Goal: Complete application form: Complete application form

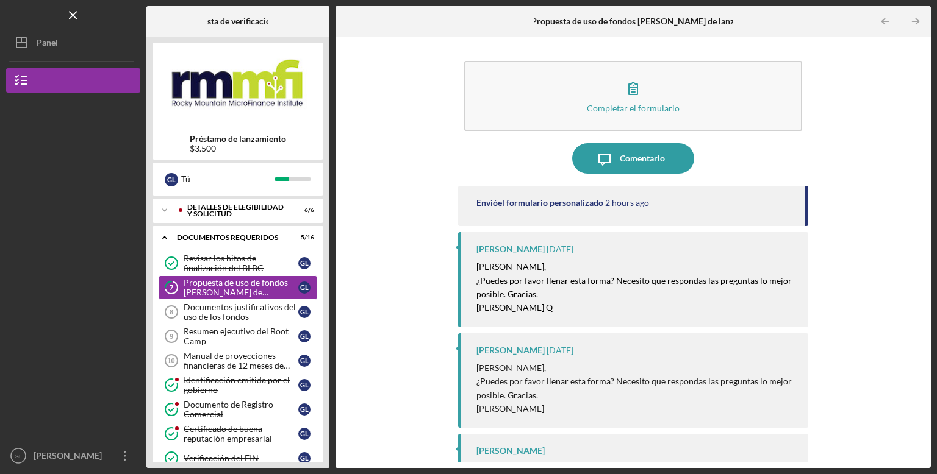
scroll to position [40, 0]
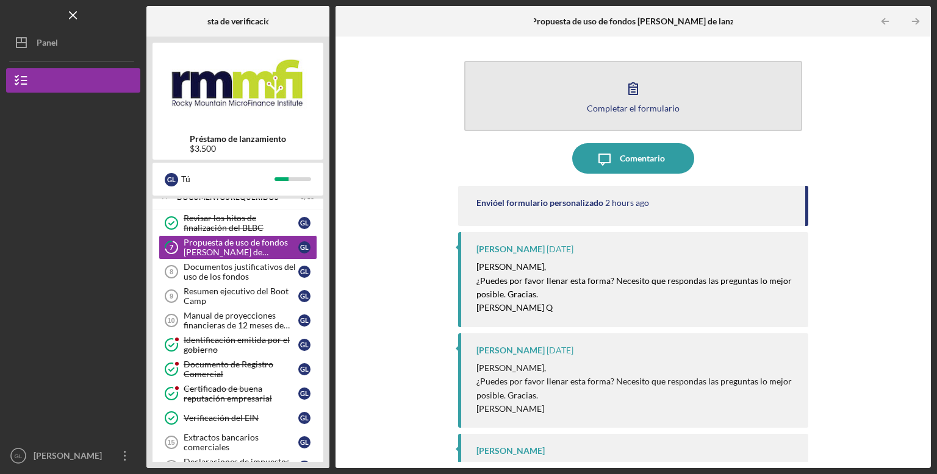
click at [629, 108] on font "Completar el formulario" at bounding box center [633, 108] width 93 height 10
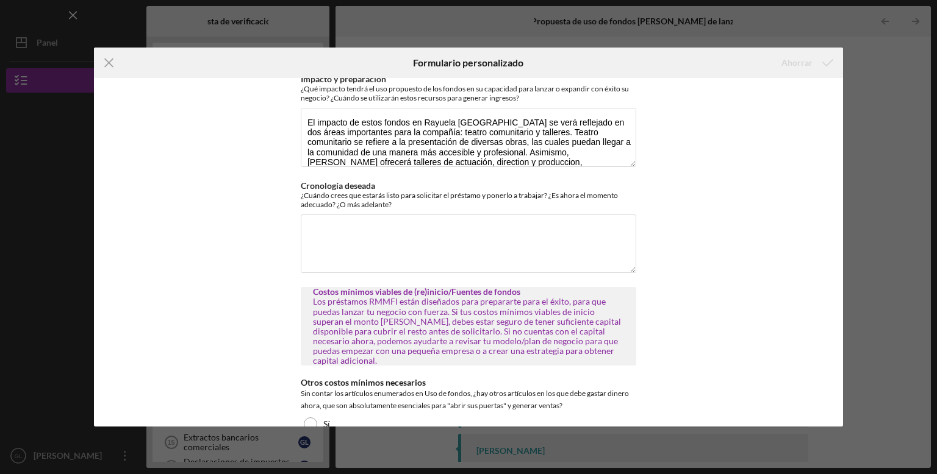
scroll to position [255, 0]
click at [509, 229] on textarea "Cronología deseada" at bounding box center [468, 242] width 335 height 59
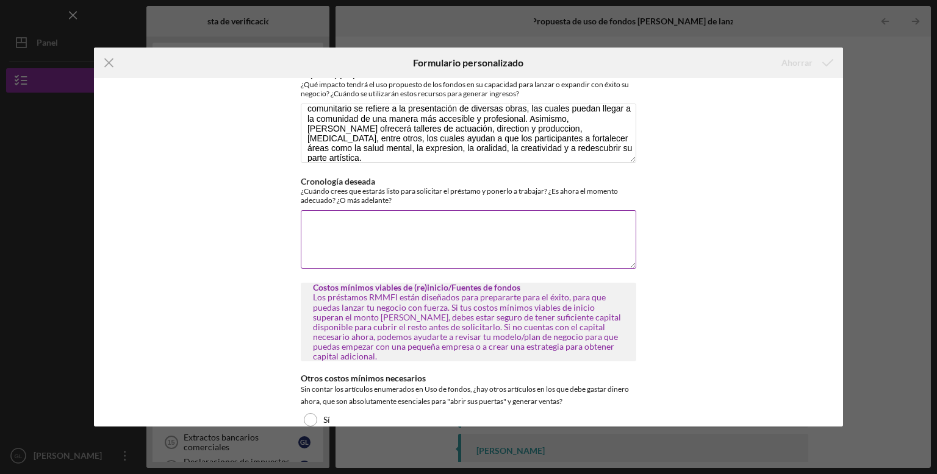
scroll to position [259, 0]
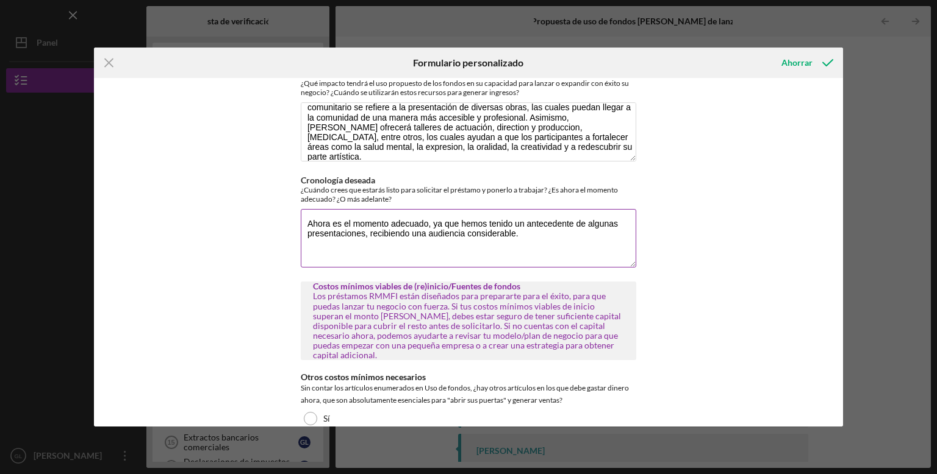
click at [361, 236] on textarea "Ahora es el momento adecuado, ya que hemos tenido un antecedente de algunas pre…" at bounding box center [468, 238] width 335 height 59
click at [585, 245] on textarea "Ahora es el momento adecuado, ya que hemos tenido un antecedente de algunas pre…" at bounding box center [468, 238] width 335 height 59
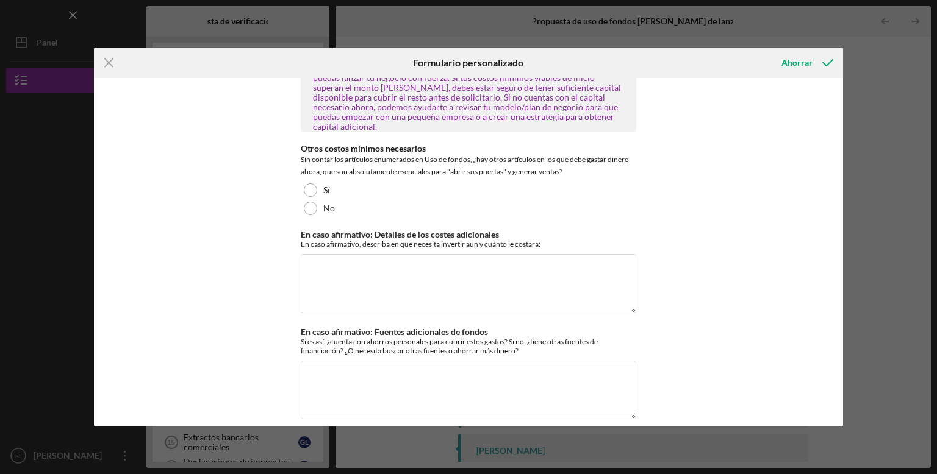
scroll to position [488, 0]
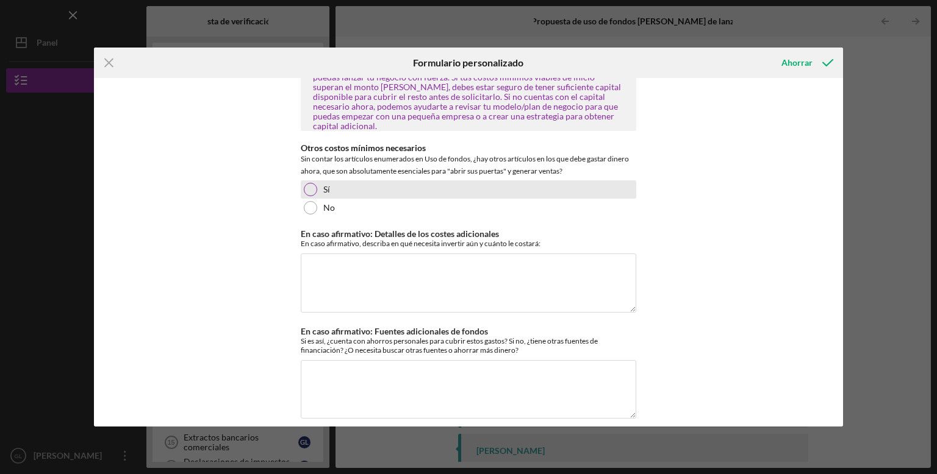
type textarea "Ahora es el momento adecuado, ya que hemos tenido un antecedente de algunas pre…"
click at [307, 183] on div at bounding box center [310, 189] width 13 height 13
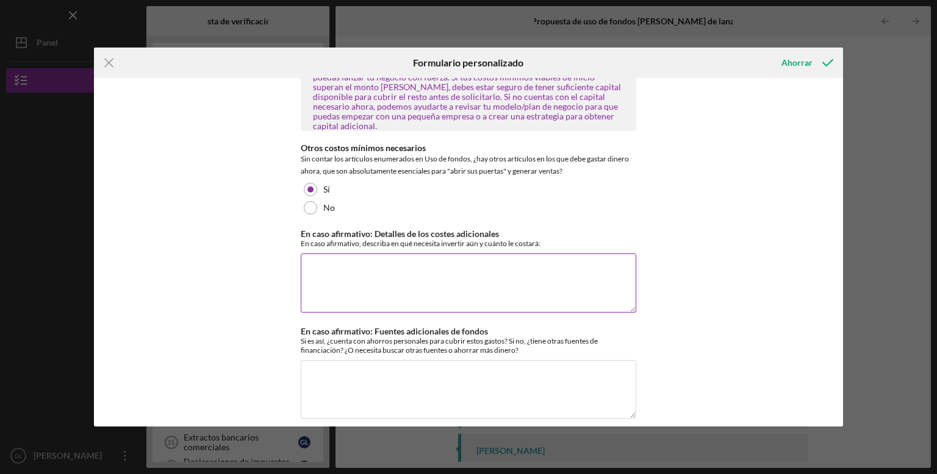
click at [370, 276] on textarea "En caso afirmativo: Detalles de los costes adicionales" at bounding box center [468, 283] width 335 height 59
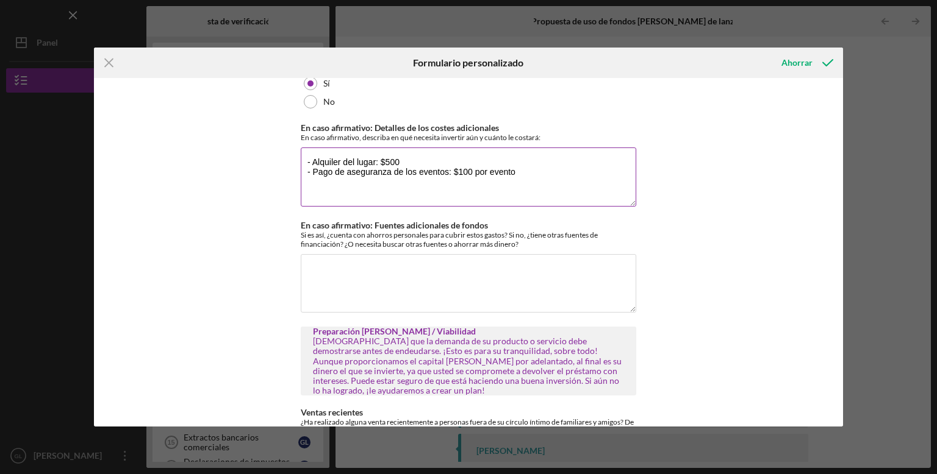
scroll to position [595, 0]
type textarea "- Alquiler del lugar: $500 - Pago de aseguranza de los eventos: $100 por evento"
click at [570, 269] on textarea "En caso afirmativo: Fuentes adicionales de fondos" at bounding box center [468, 282] width 335 height 59
type textarea "Cuento"
type textarea "C"
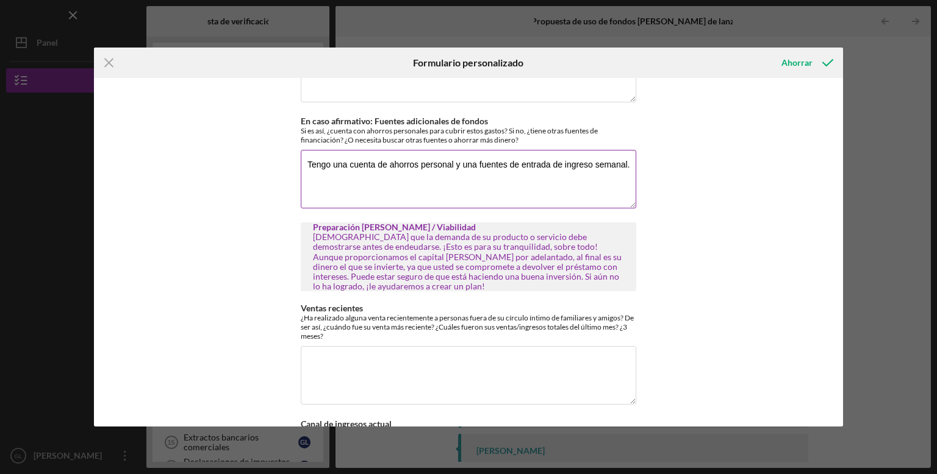
scroll to position [700, 0]
click at [506, 152] on textarea "Tengo una cuenta de ahorros personal y una fuentes de entrada de ingreso semana…" at bounding box center [468, 177] width 335 height 59
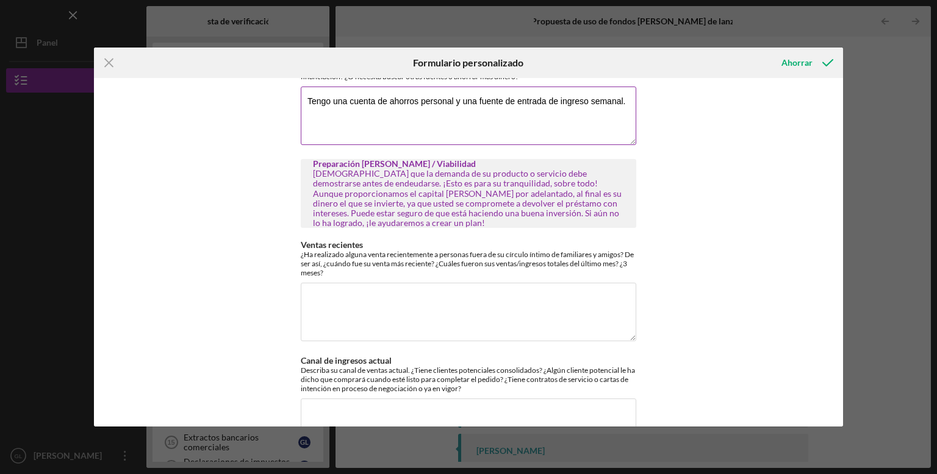
scroll to position [767, 0]
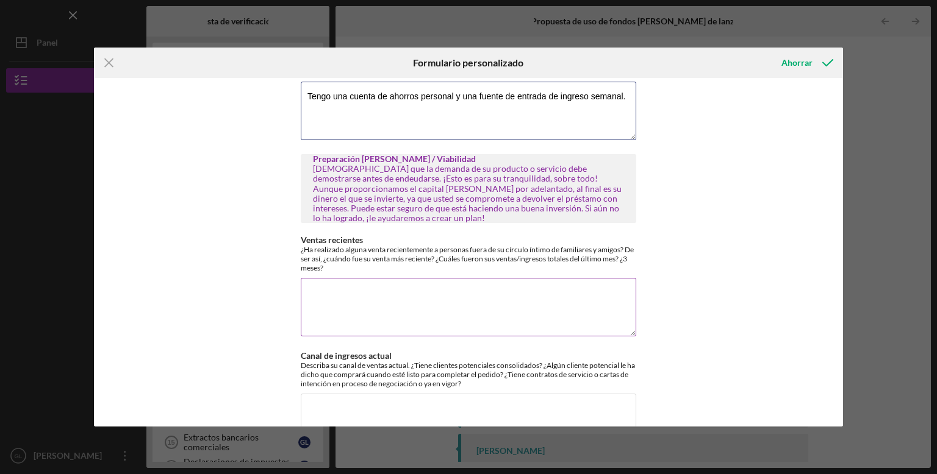
type textarea "Tengo una cuenta de ahorros personal y una fuente de entrada de ingreso semanal."
click at [562, 297] on textarea "Ventas recientes" at bounding box center [468, 307] width 335 height 59
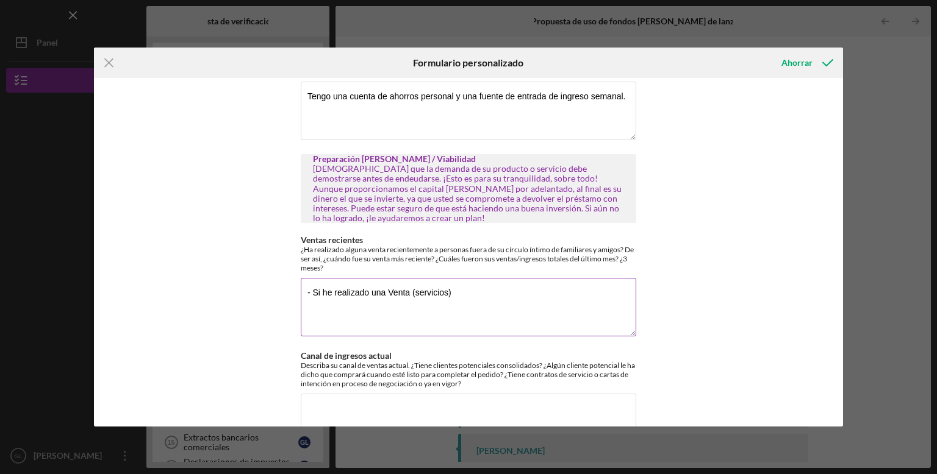
click at [392, 284] on textarea "- Si he realizado una Venta (servicios)" at bounding box center [468, 307] width 335 height 59
click at [467, 283] on textarea "- Si he realizado una venta (servicios)" at bounding box center [468, 307] width 335 height 59
click at [310, 286] on textarea "- Si he realizado una venta (servicios) recientemente. Este mesa" at bounding box center [468, 307] width 335 height 59
click at [576, 280] on textarea "Si he realizado una venta (servicios) recientemente. Este mesa" at bounding box center [468, 307] width 335 height 59
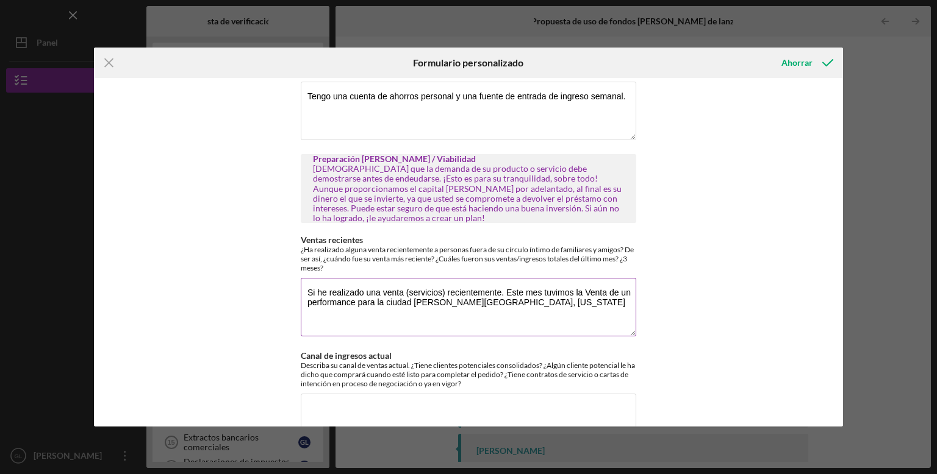
click at [586, 284] on textarea "Si he realizado una venta (servicios) recientemente. Este mes tuvimos la Venta …" at bounding box center [468, 307] width 335 height 59
click at [554, 296] on textarea "Si he realizado una venta (servicios) recientemente. Este mes tuvimos la venta …" at bounding box center [468, 307] width 335 height 59
click at [509, 290] on textarea "Si he realizado una venta (servicios) recientemente. Este mes tuvimos la venta …" at bounding box center [468, 307] width 335 height 59
click at [549, 294] on textarea "Si he realizado una venta (servicios) recientemente. Este mes tuvimos la venta …" at bounding box center [468, 307] width 335 height 59
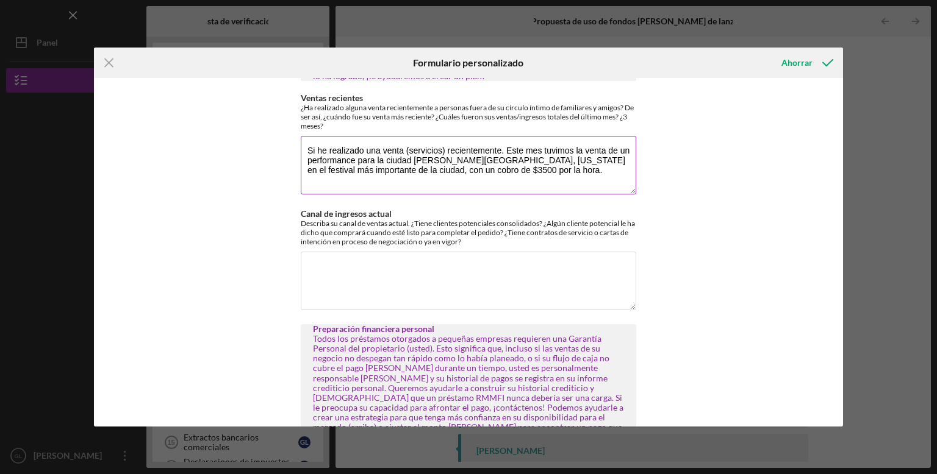
scroll to position [909, 0]
type textarea "Si he realizado una venta (servicios) recientemente. Este mes tuvimos la venta …"
click at [692, 194] on div "Uso de los fondos/Retorno de la inversión Los préstamos RMMFI están diseñados p…" at bounding box center [468, 252] width 749 height 349
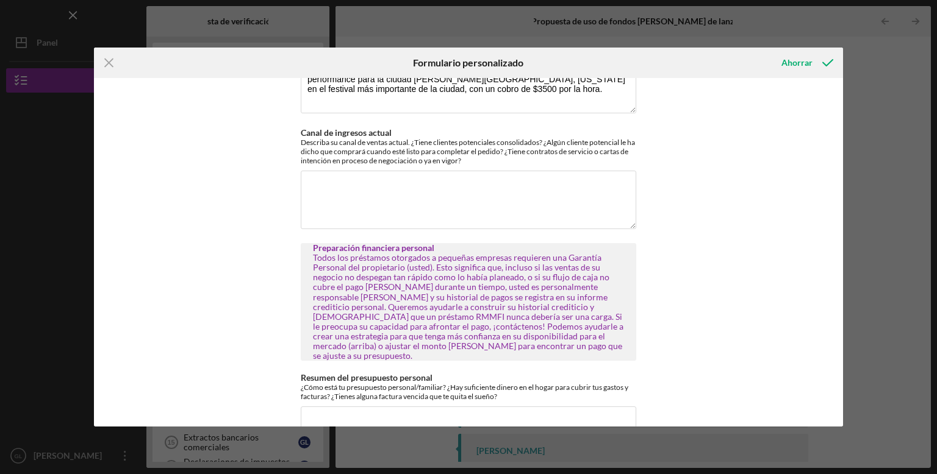
scroll to position [990, 0]
click at [326, 201] on textarea "Canal de ingresos actual" at bounding box center [468, 199] width 335 height 59
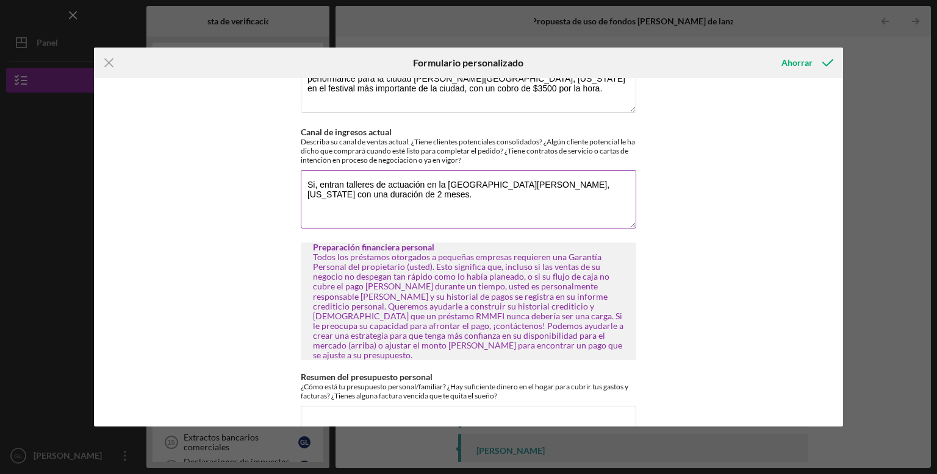
click at [407, 188] on textarea "Si, entran talleres de actuación en la [GEOGRAPHIC_DATA][PERSON_NAME], [US_STAT…" at bounding box center [468, 199] width 335 height 59
click at [332, 173] on textarea "Si, entran talleres de actuación en la [GEOGRAPHIC_DATA][PERSON_NAME], [US_STAT…" at bounding box center [468, 199] width 335 height 59
click at [320, 175] on textarea "Si, se formalizo talleres de actuación en la [GEOGRAPHIC_DATA][PERSON_NAME], [U…" at bounding box center [468, 199] width 335 height 59
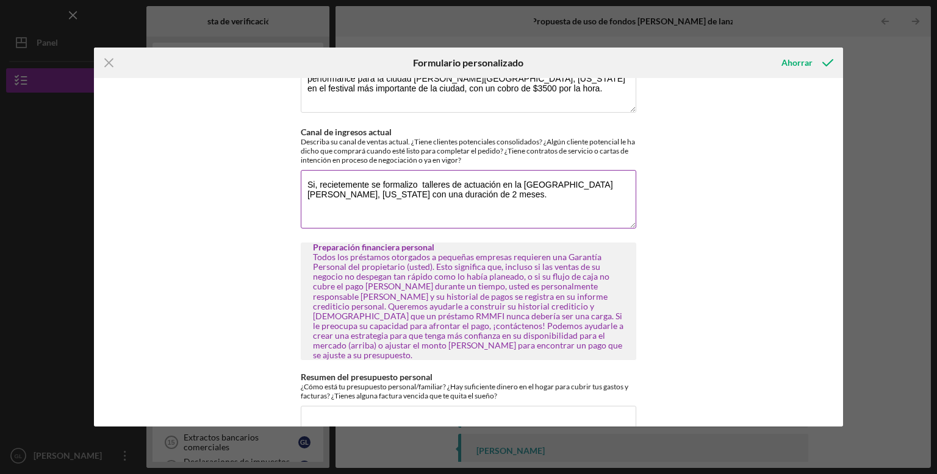
click at [420, 175] on textarea "Si, recietemente se formalizo talleres de actuación en la [GEOGRAPHIC_DATA][PER…" at bounding box center [468, 199] width 335 height 59
click at [376, 186] on textarea "Si, recietemente se formalizo la creación de talleres de actuación en la [GEOGR…" at bounding box center [468, 199] width 335 height 59
click at [510, 187] on textarea "Si, recientemente se formalizó la creación de talleres de actuación en la [GEOG…" at bounding box center [468, 199] width 335 height 59
click at [599, 198] on textarea "Si, recientemente se formalizó la creación de talleres de actuación en la [GEOG…" at bounding box center [468, 199] width 335 height 59
click at [521, 188] on textarea "Si, recientemente se formalizó la creación de talleres de actuación en la [GEOG…" at bounding box center [468, 199] width 335 height 59
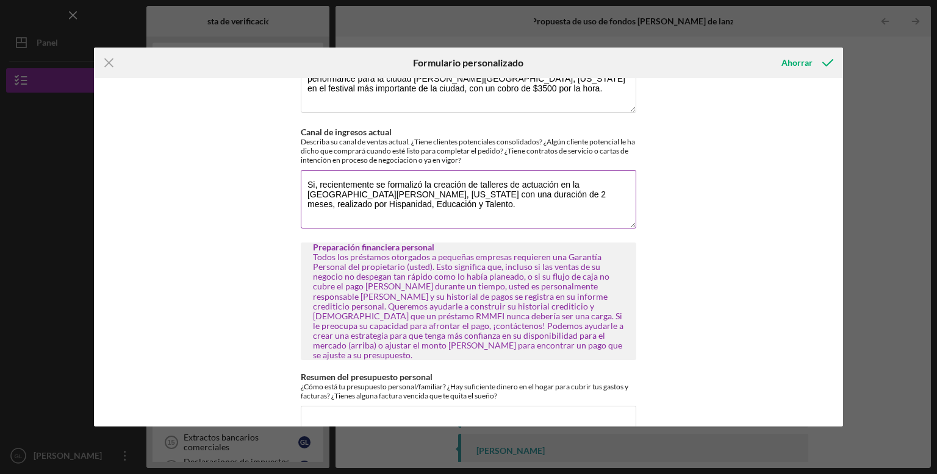
click at [517, 187] on textarea "Si, recientemente se formalizó la creación de talleres de actuación en la [GEOG…" at bounding box center [468, 199] width 335 height 59
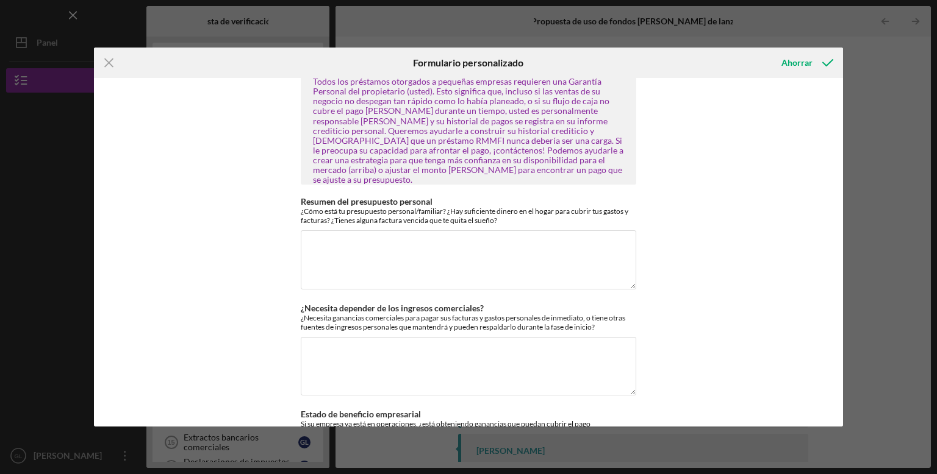
scroll to position [1167, 0]
type textarea "Si, recientemente se formalizó la creación de talleres de actuación en la [GEOG…"
click at [332, 230] on textarea "Resumen del presupuesto personal" at bounding box center [468, 259] width 335 height 59
type textarea "i"
type textarea "I"
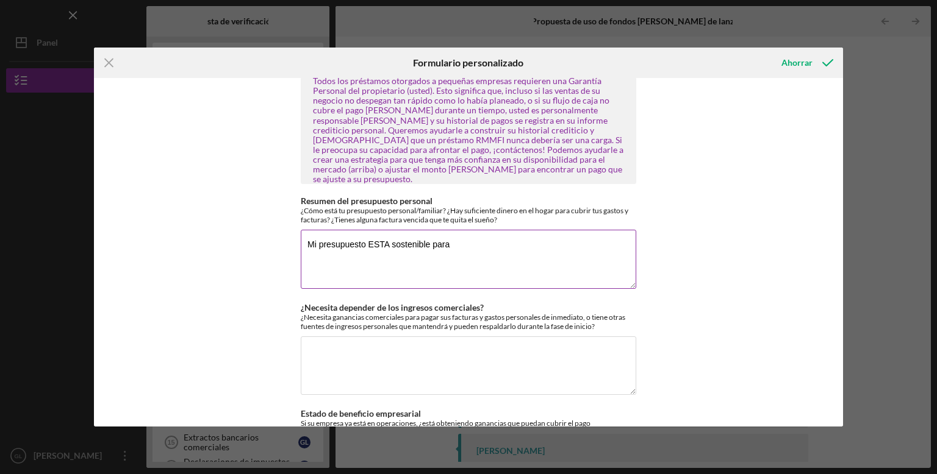
click at [374, 230] on textarea "Mi presupuesto ESTA sostenible para" at bounding box center [468, 259] width 335 height 59
click at [478, 230] on textarea "Mi presupuesto esta sostenible para" at bounding box center [468, 259] width 335 height 59
click at [372, 230] on textarea "Mi presupuesto esta sostenible para" at bounding box center [468, 259] width 335 height 59
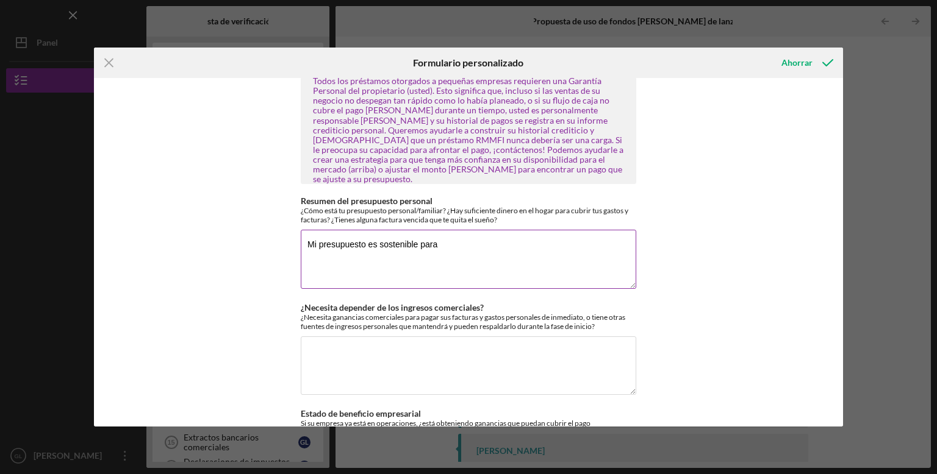
click at [446, 230] on textarea "Mi presupuesto es sostenible para" at bounding box center [468, 259] width 335 height 59
click at [482, 230] on textarea "Mi presupuesto es sostenible para afrontar ESTA deuda y aun seguir pagando otra…" at bounding box center [468, 259] width 335 height 59
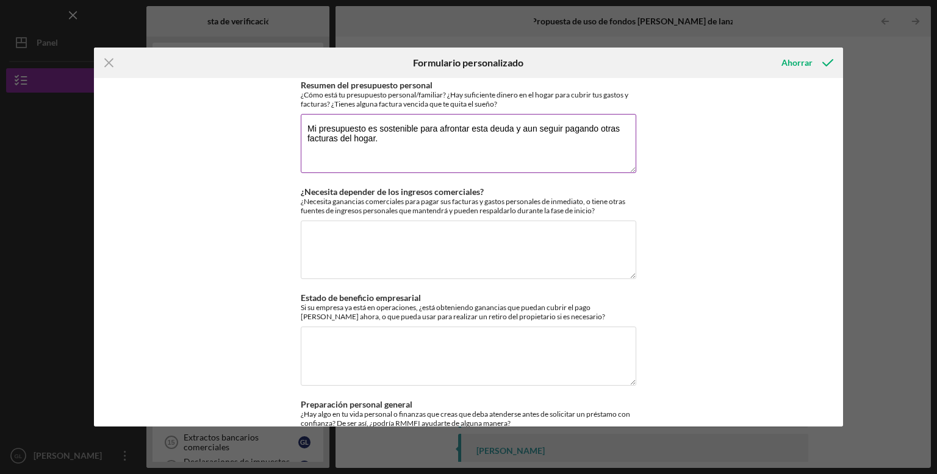
scroll to position [1287, 0]
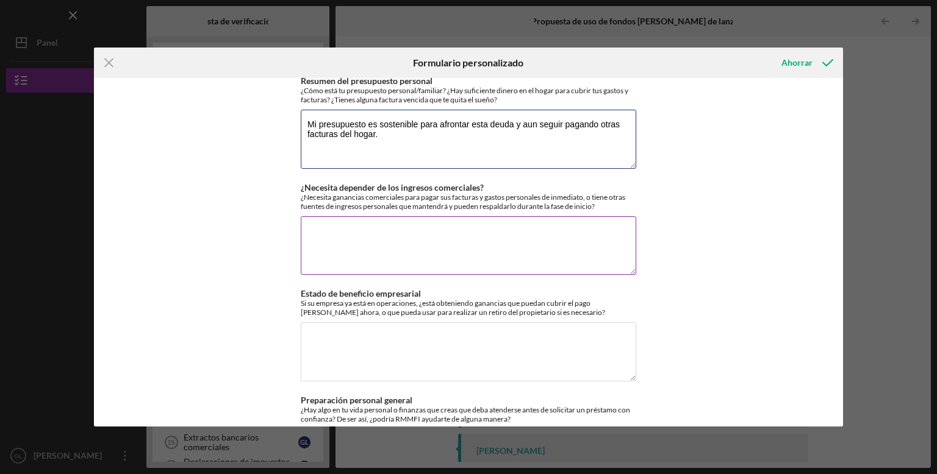
type textarea "Mi presupuesto es sostenible para afrontar esta deuda y aun seguir pagando otra…"
click at [574, 229] on textarea "¿Necesita depender de los ingresos comerciales?" at bounding box center [468, 245] width 335 height 59
click at [325, 216] on textarea "Si Tengo otra fuente de ingreso" at bounding box center [468, 245] width 335 height 59
click at [326, 216] on textarea "Si Tengo otra fuente de ingreso" at bounding box center [468, 245] width 335 height 59
click at [467, 216] on textarea "Si tengo otra fuente de ingreso" at bounding box center [468, 245] width 335 height 59
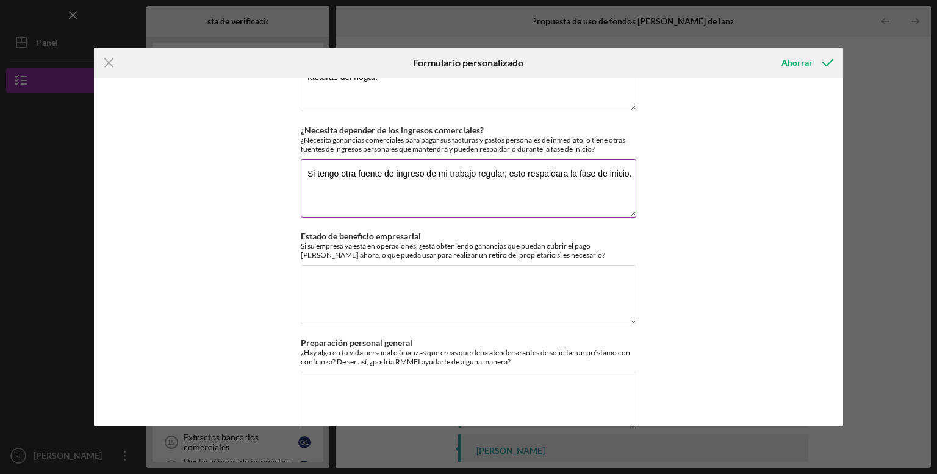
scroll to position [1347, 0]
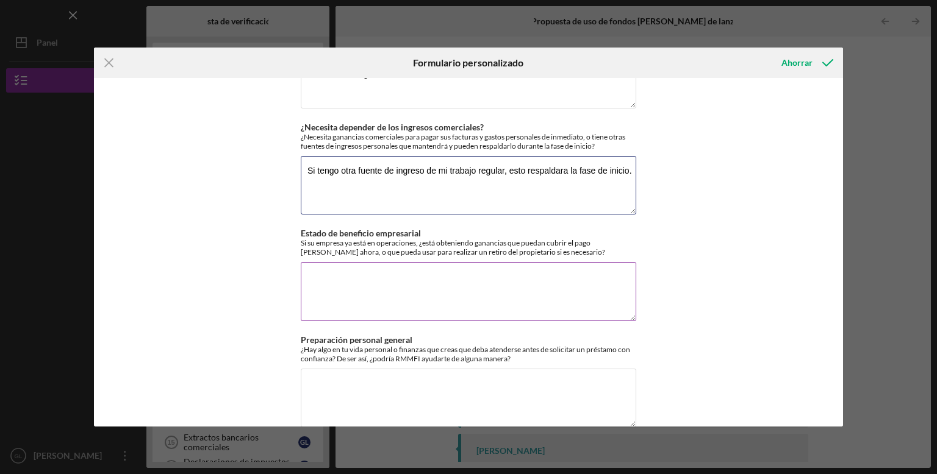
type textarea "Si tengo otra fuente de ingreso de mi trabajo regular, esto respaldara la fase …"
click at [339, 262] on textarea "Estado de beneficio empresarial" at bounding box center [468, 291] width 335 height 59
type textarea "L"
type textarea "E"
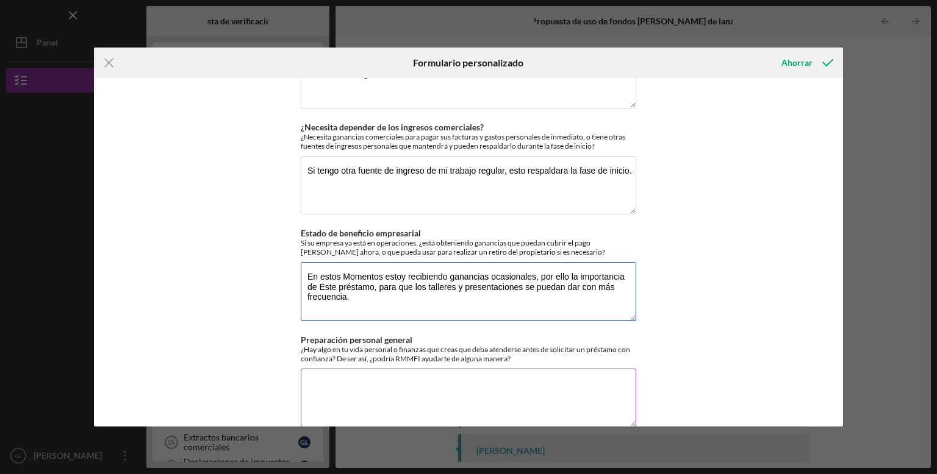
type textarea "En estos Momentos estoy recibiendo ganancias ocasionales, por ello la importanc…"
click at [511, 369] on textarea "Preparación personal general" at bounding box center [468, 398] width 335 height 59
click at [327, 369] on textarea "No, Tengo un plan" at bounding box center [468, 398] width 335 height 59
click at [403, 369] on textarea "No, tengo un plan" at bounding box center [468, 398] width 335 height 59
click at [321, 369] on textarea "No, tengo un plan de estabilidad financiera." at bounding box center [468, 398] width 335 height 59
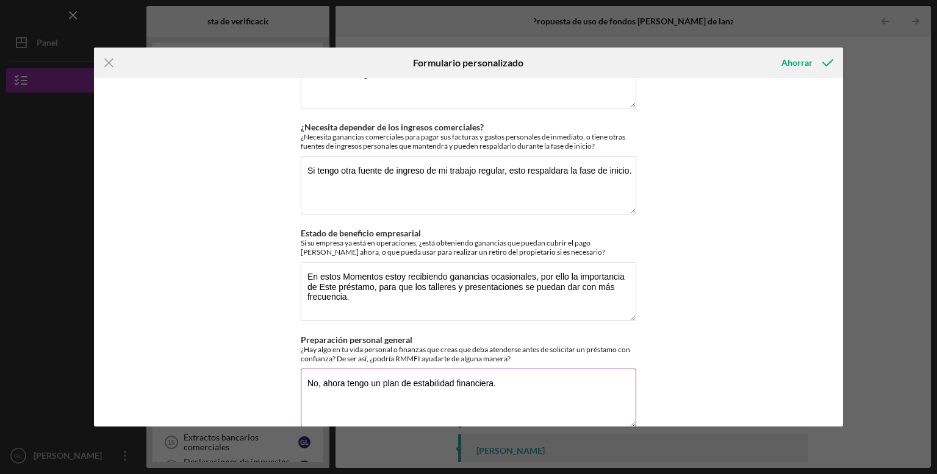
click at [491, 369] on textarea "No, ahora tengo un plan de estabilidad financiera." at bounding box center [468, 398] width 335 height 59
type textarea "No, ahora tengo un plan de estabilidad financiera que me permite solicitar el p…"
click at [803, 62] on font "Ahorrar" at bounding box center [796, 62] width 31 height 10
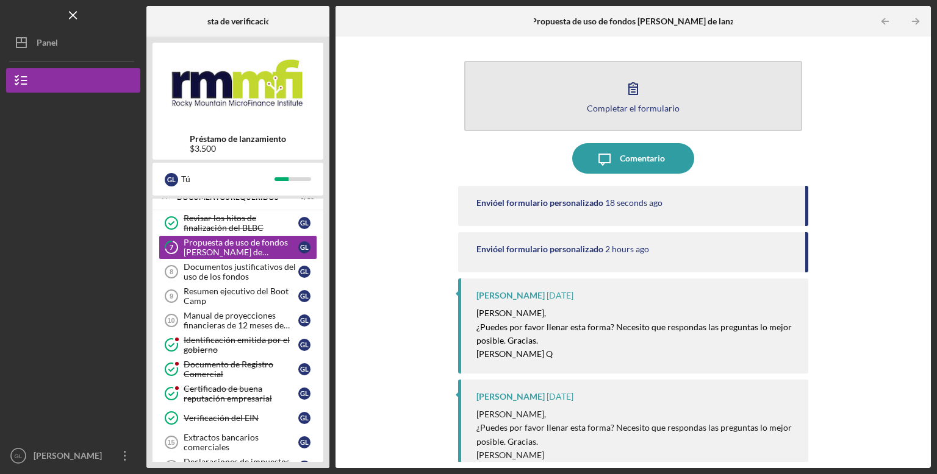
click at [693, 93] on button "Completar el formulario Forma" at bounding box center [633, 96] width 338 height 70
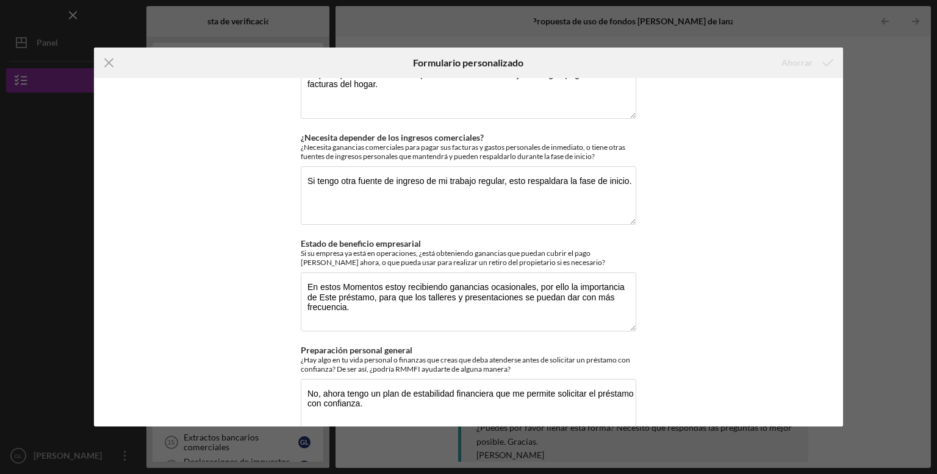
scroll to position [1347, 0]
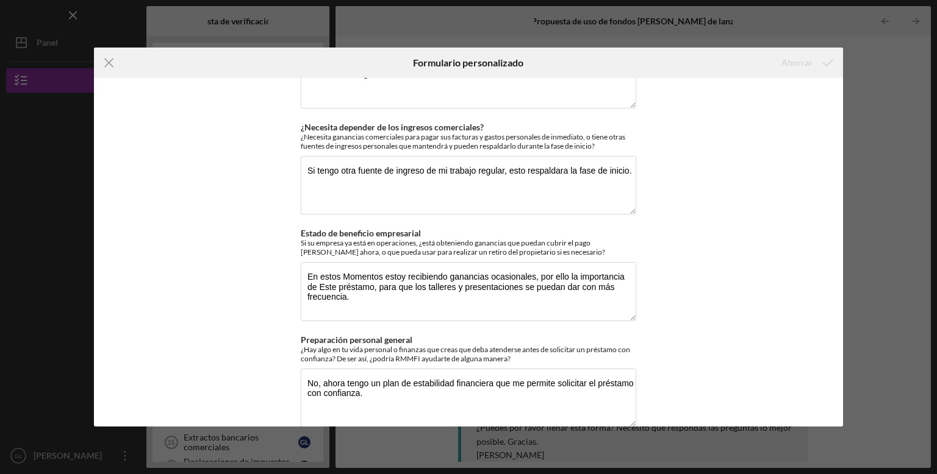
click at [890, 297] on div "Icon/Menu Close Formulario personalizado Ahorrar Uso de los fondos/Retorno de l…" at bounding box center [468, 237] width 937 height 474
click at [111, 66] on icon "Icon/Menu Close" at bounding box center [109, 63] width 30 height 30
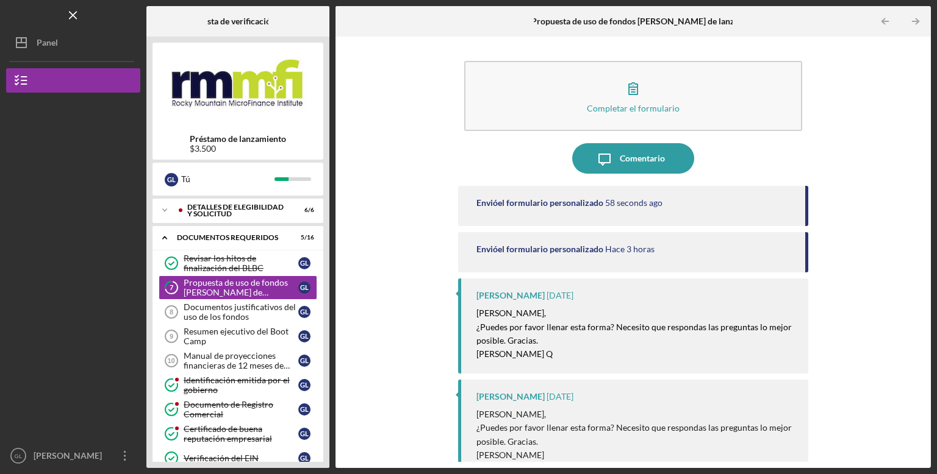
click at [865, 196] on div "Completar el formulario Forma Icon/Message Comentario Envió el formulario perso…" at bounding box center [633, 253] width 583 height 420
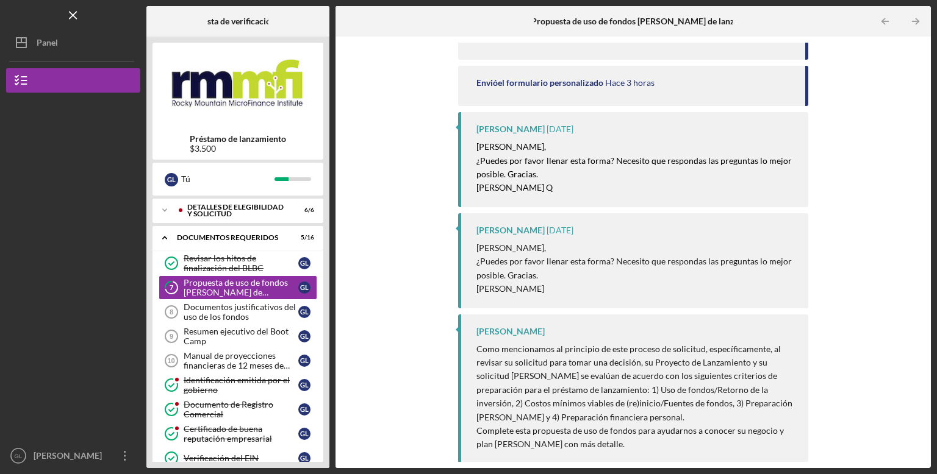
scroll to position [171, 0]
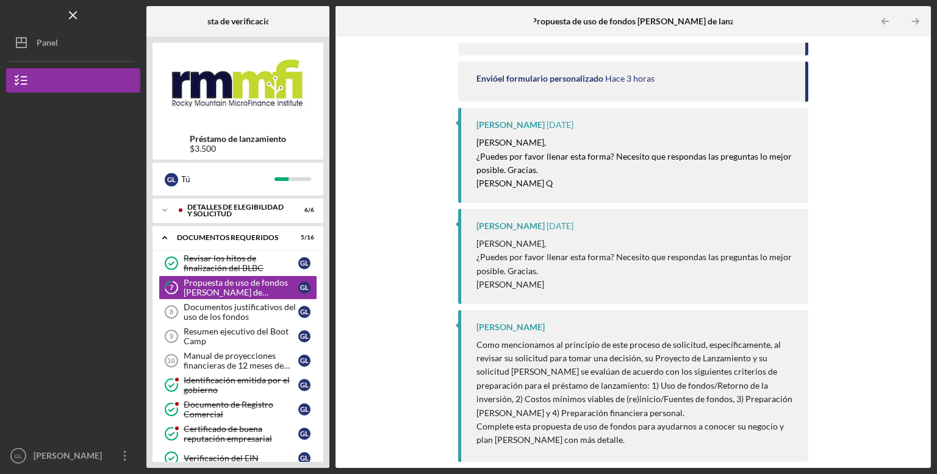
click at [335, 276] on div "Lista de verificación Préstamo de lanzamiento $3.500 G L Tú Icon/Expander Detal…" at bounding box center [538, 237] width 784 height 462
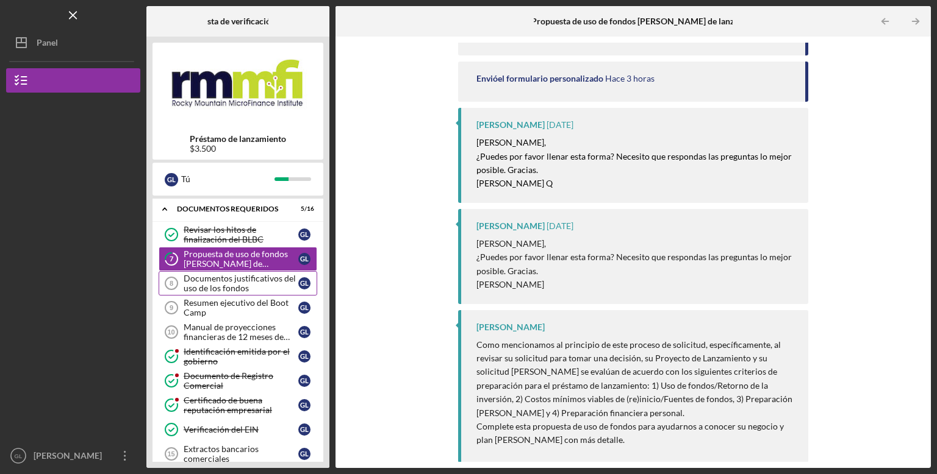
click at [226, 287] on font "Documentos justificativos del uso de los fondos" at bounding box center [240, 283] width 112 height 20
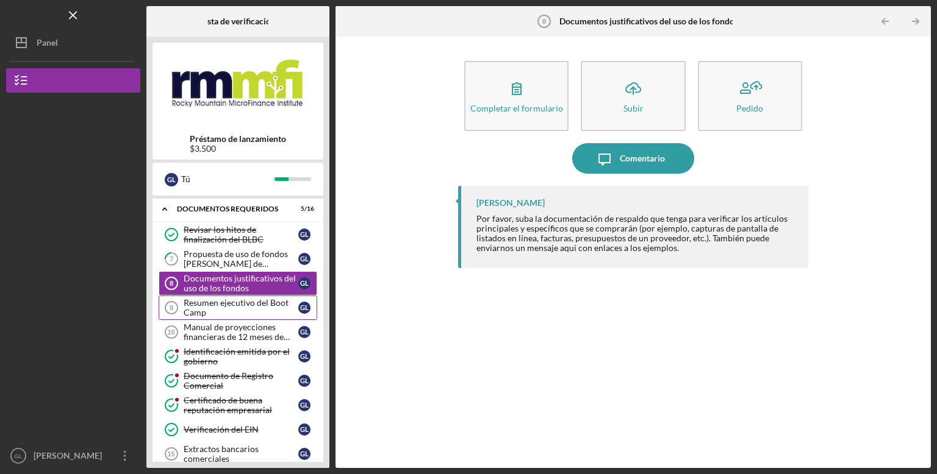
click at [259, 302] on font "Resumen ejecutivo del Boot Camp" at bounding box center [236, 308] width 105 height 20
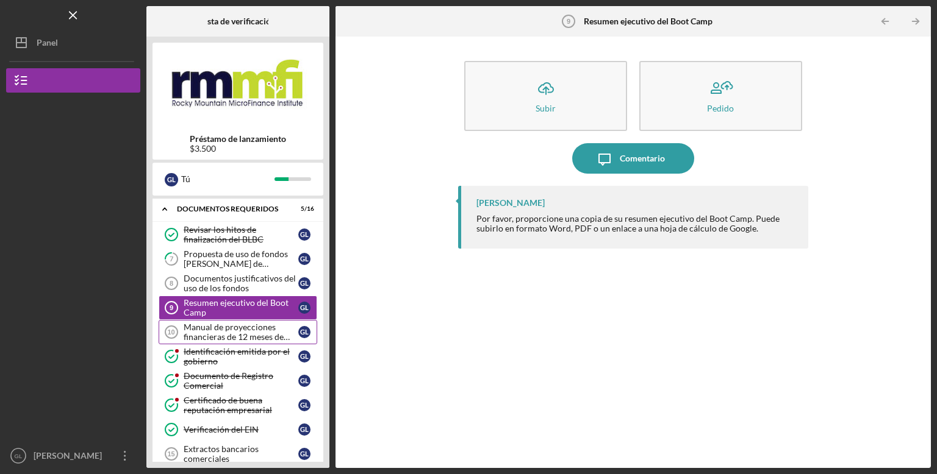
click at [235, 334] on font "Manual de proyecciones financieras de 12 meses de Boot Camp" at bounding box center [237, 337] width 106 height 30
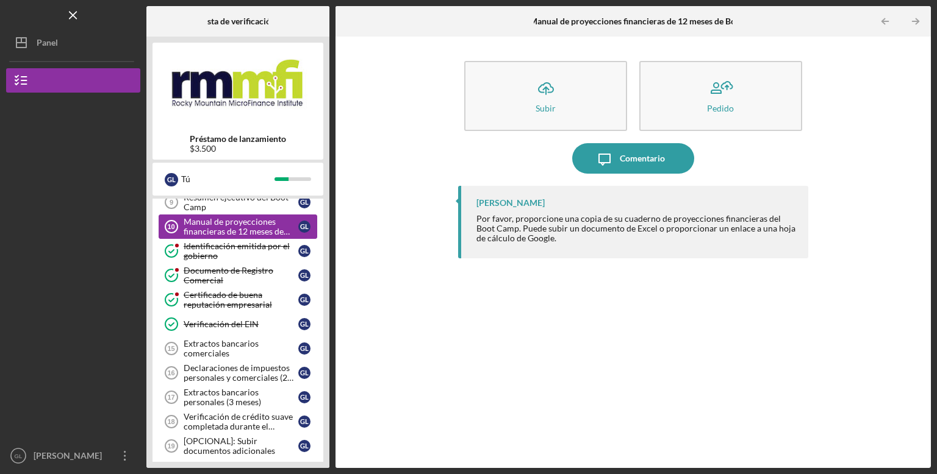
scroll to position [138, 0]
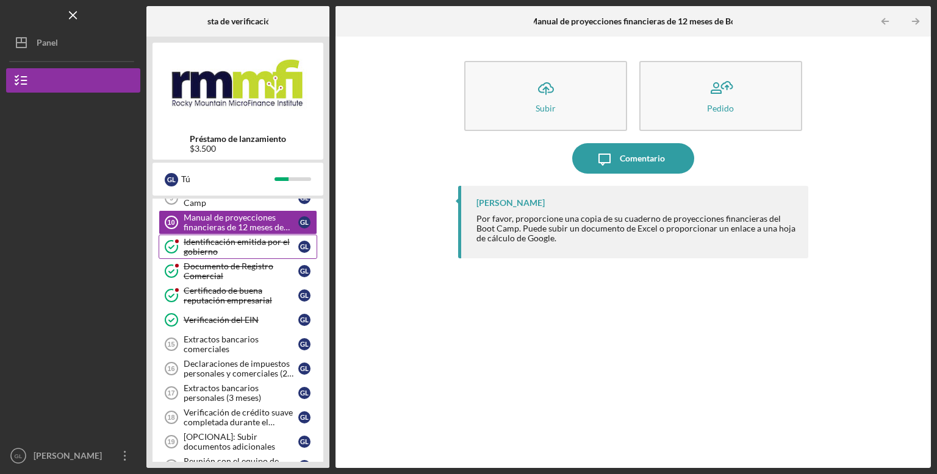
click at [239, 247] on div "Identificación emitida por el gobierno" at bounding box center [241, 247] width 115 height 20
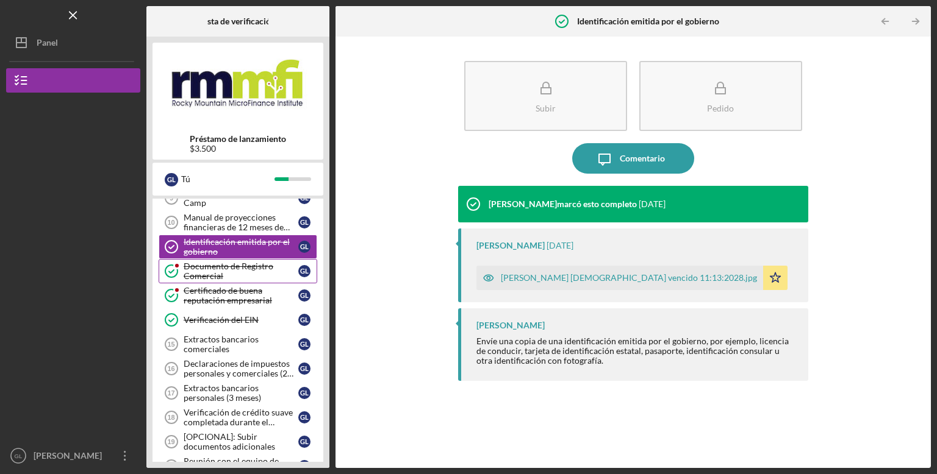
click at [247, 277] on div "Documento de Registro Comercial" at bounding box center [241, 272] width 115 height 20
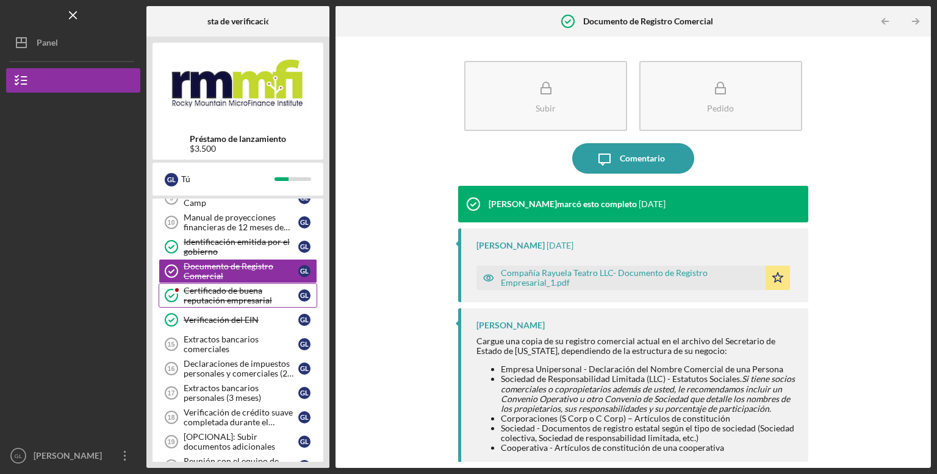
click at [241, 301] on font "Certificado de buena reputación empresarial" at bounding box center [228, 295] width 88 height 20
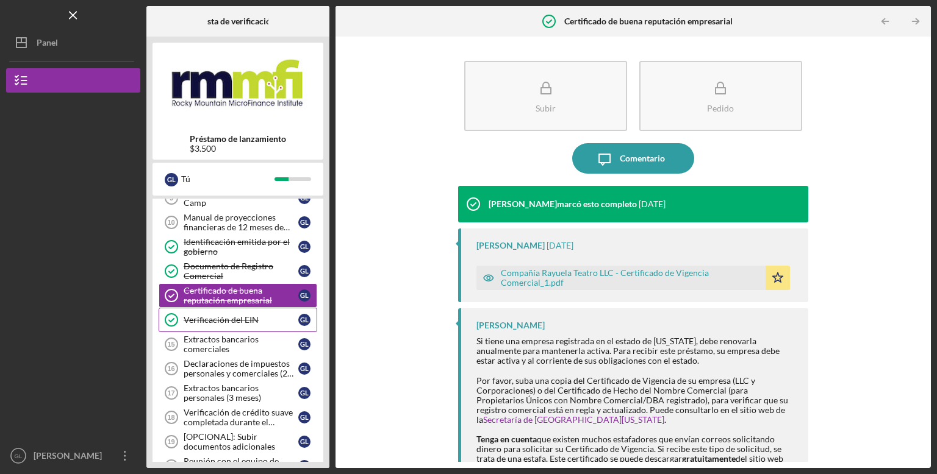
click at [238, 315] on font "Verificación del EIN" at bounding box center [221, 320] width 75 height 10
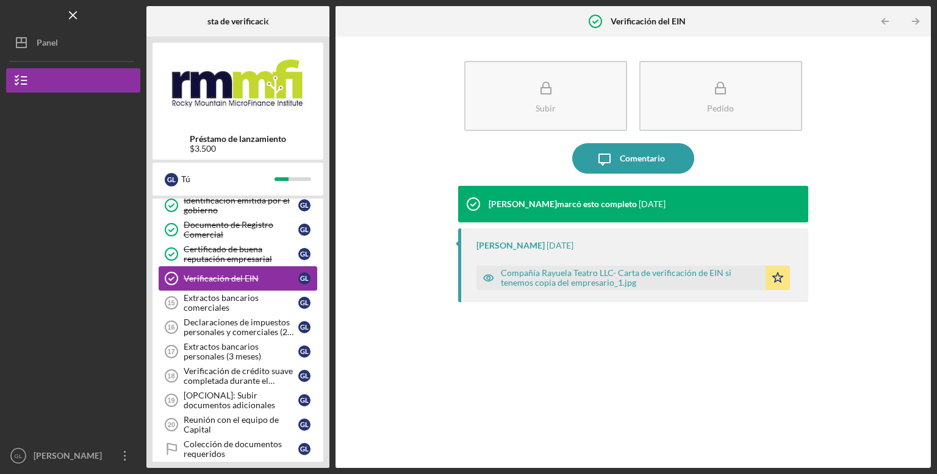
scroll to position [181, 0]
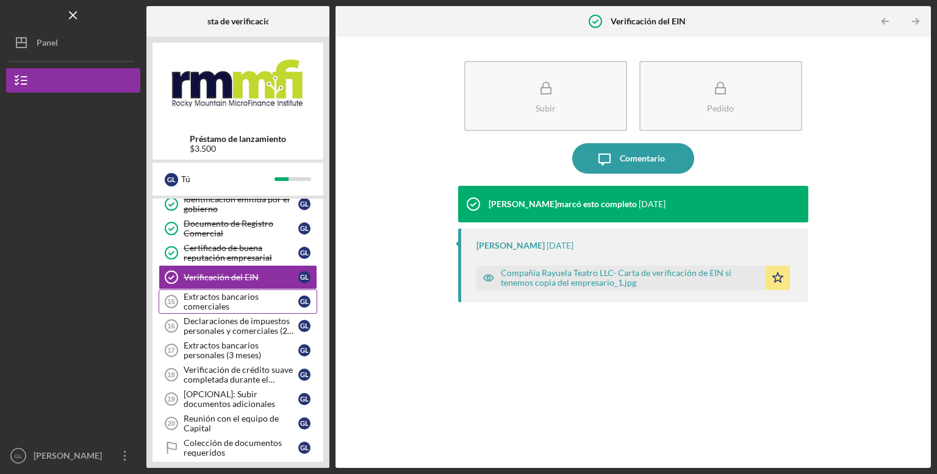
click at [234, 301] on div "Extractos bancarios comerciales" at bounding box center [241, 302] width 115 height 20
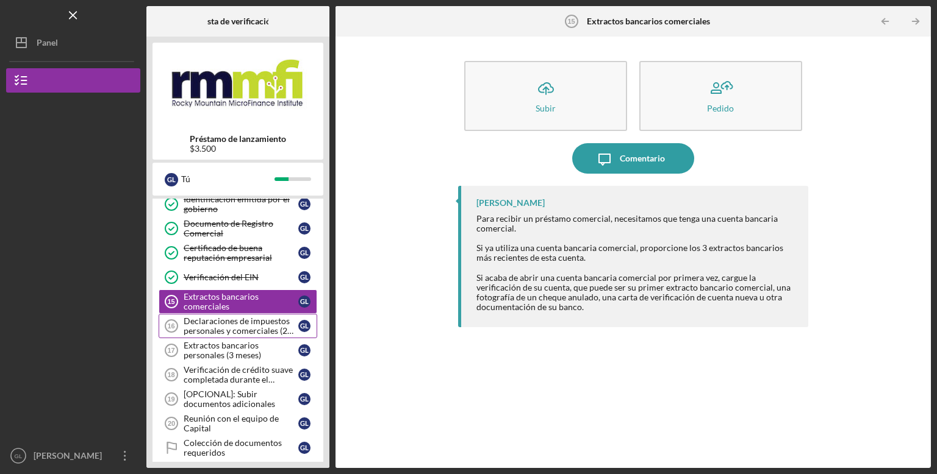
click at [224, 320] on font "Declaraciones de impuestos personales y comerciales (2 años)" at bounding box center [239, 331] width 110 height 30
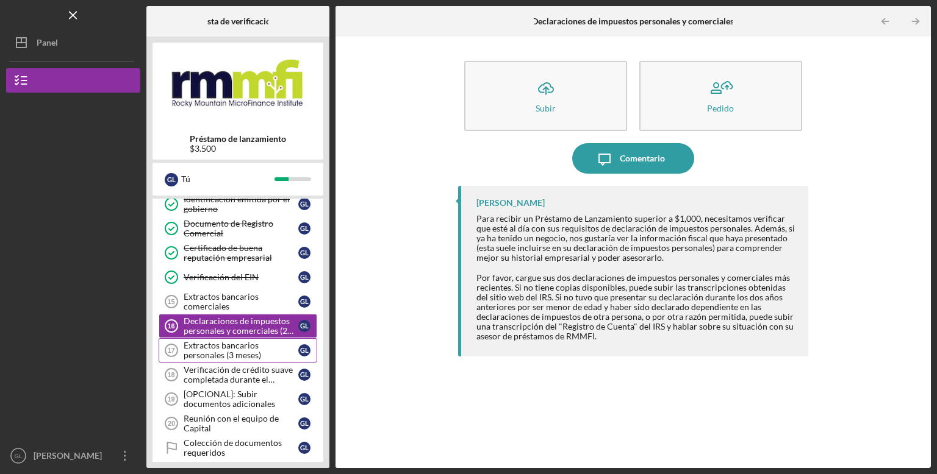
click at [205, 348] on font "Extractos bancarios personales (3 meses)" at bounding box center [222, 350] width 77 height 20
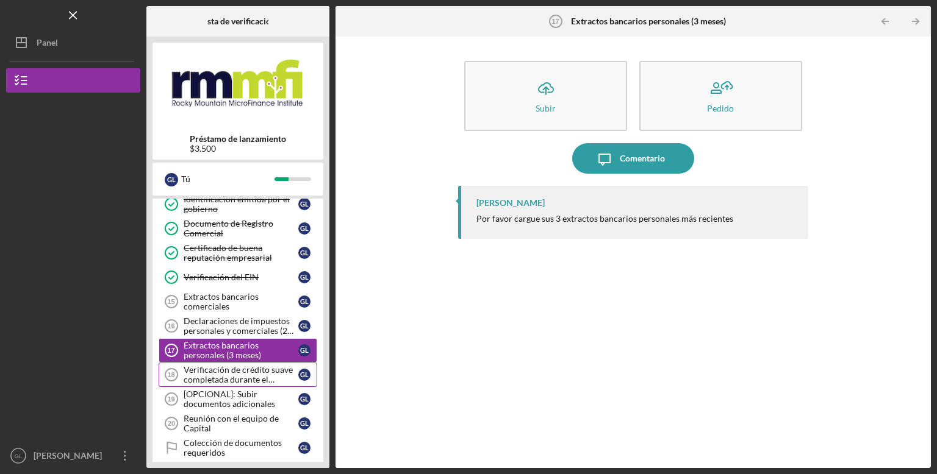
click at [232, 371] on font "Verificación de crédito suave completada durante el campamento de entrenamiento" at bounding box center [238, 385] width 109 height 40
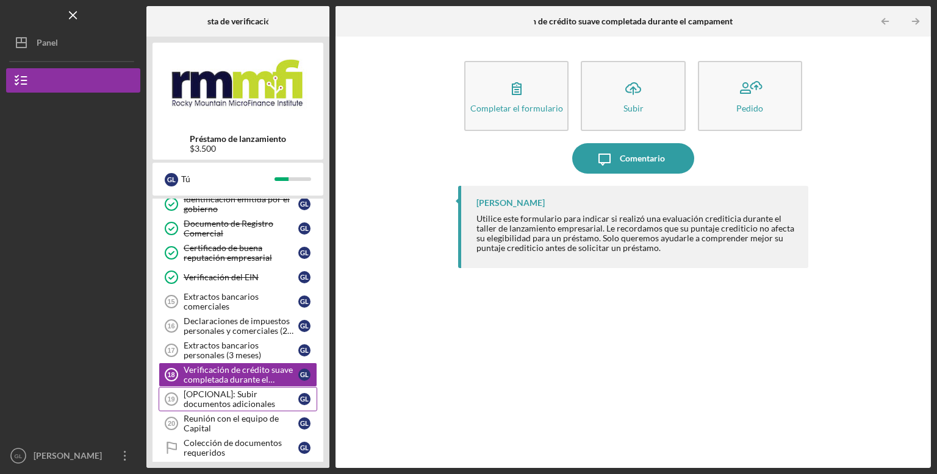
click at [212, 395] on font "[OPCIONAL]: Subir documentos adicionales" at bounding box center [229, 399] width 91 height 20
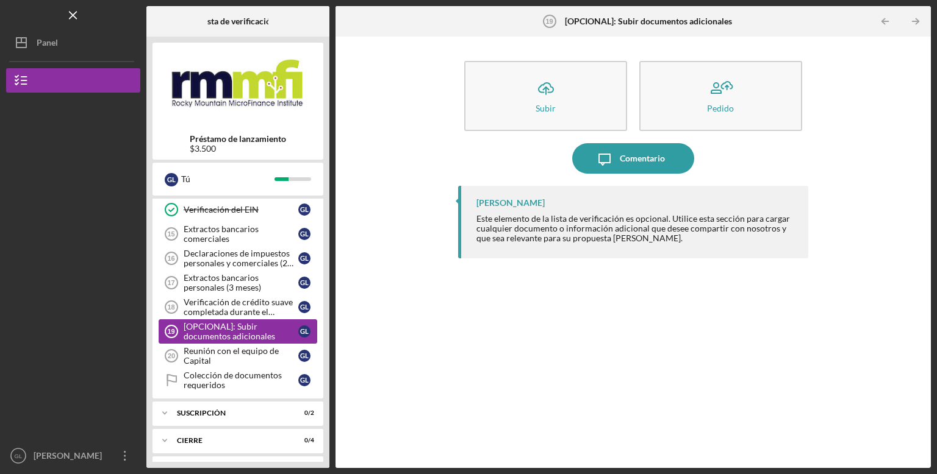
scroll to position [249, 0]
click at [212, 356] on div "Reunión con el equipo de Capital" at bounding box center [241, 356] width 115 height 20
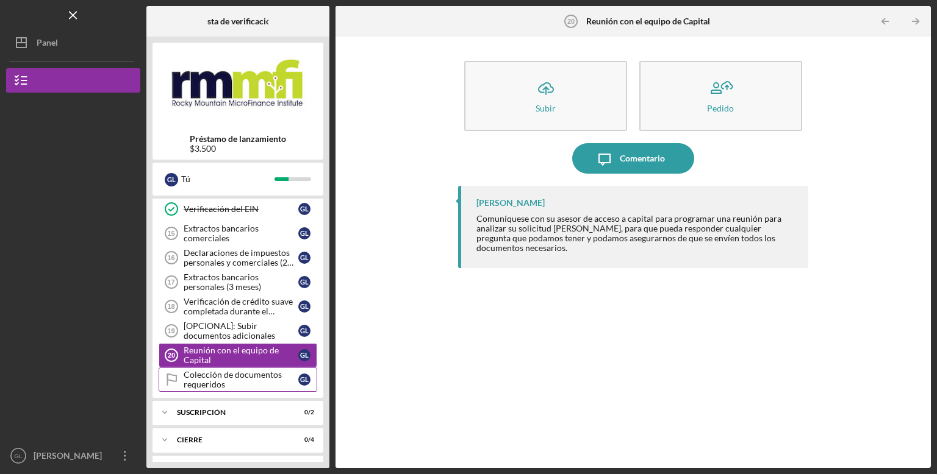
click at [221, 385] on font "Colección de documentos requeridos" at bounding box center [233, 380] width 98 height 20
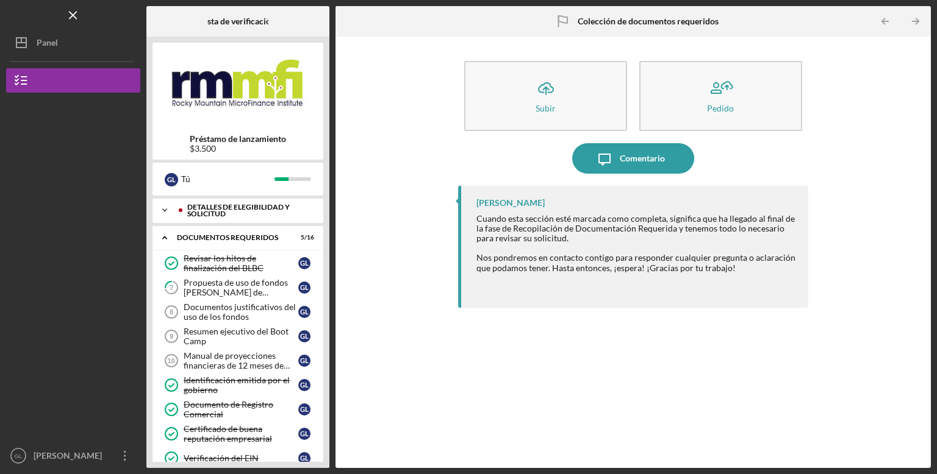
click at [169, 215] on icon "Icon/Expander" at bounding box center [164, 210] width 24 height 24
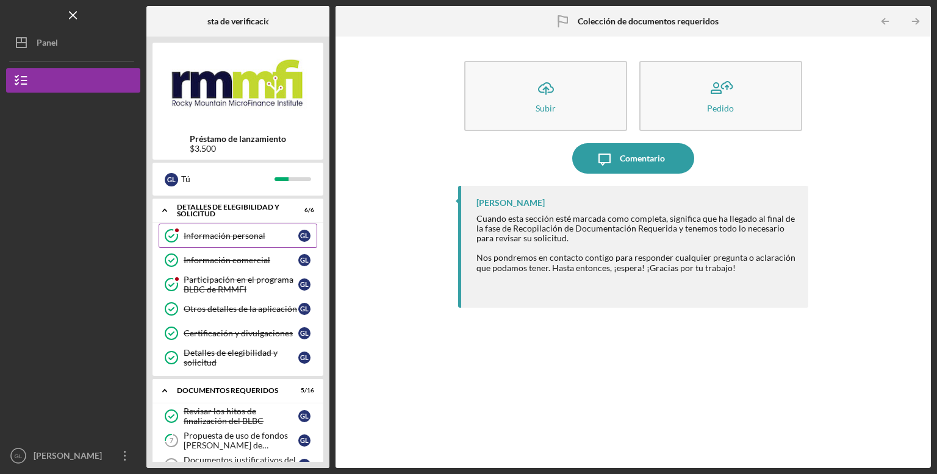
click at [202, 237] on font "Información personal" at bounding box center [225, 236] width 82 height 10
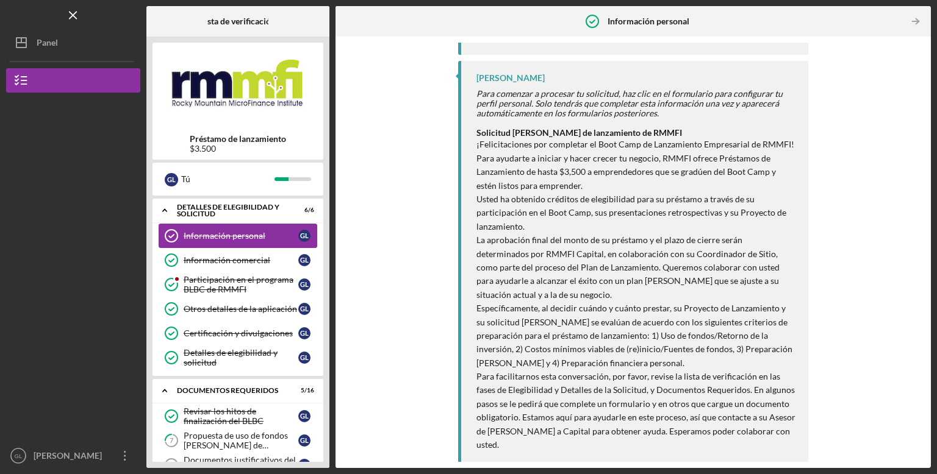
scroll to position [477, 0]
click at [190, 266] on link "Business Information Información comercial G L" at bounding box center [238, 260] width 159 height 24
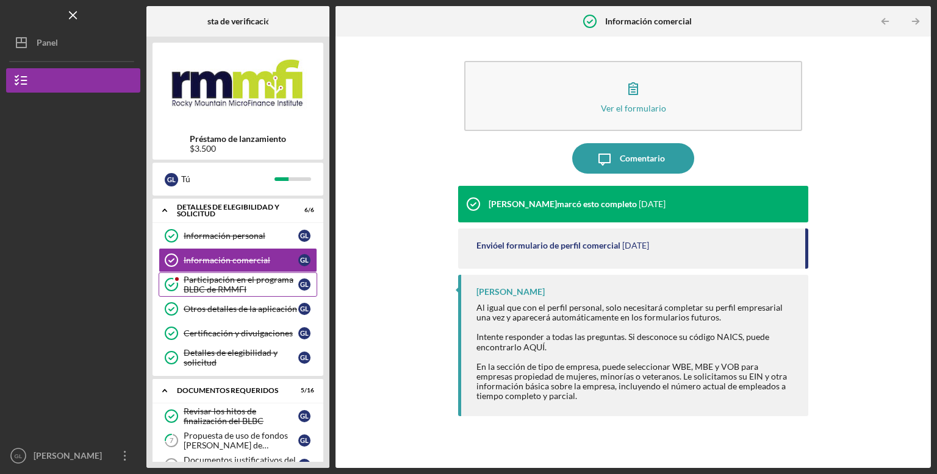
click at [185, 293] on icon "RMMFI BLBC Program Participation" at bounding box center [171, 285] width 30 height 30
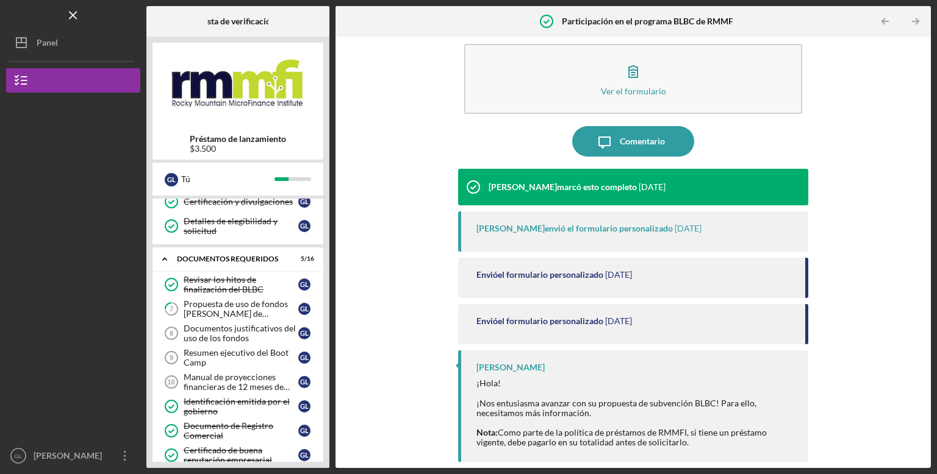
scroll to position [135, 0]
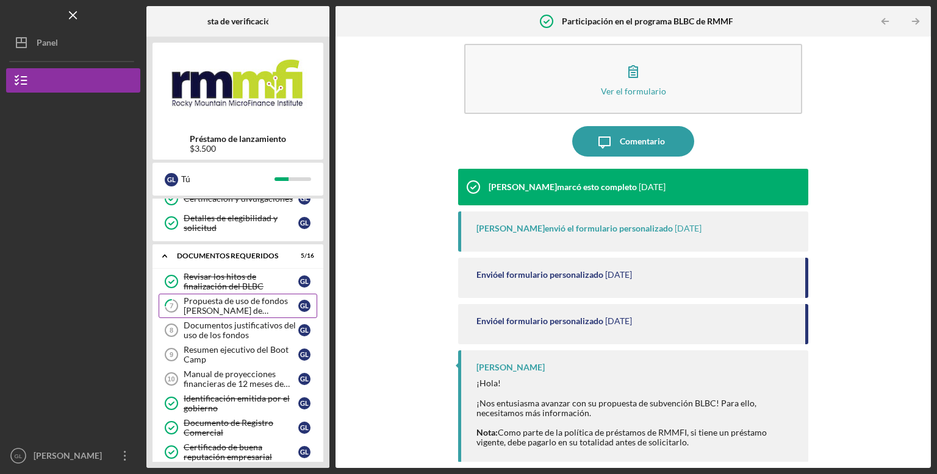
click at [195, 306] on font "Propuesta de uso de fondos [PERSON_NAME] de lanzamiento" at bounding box center [236, 311] width 104 height 30
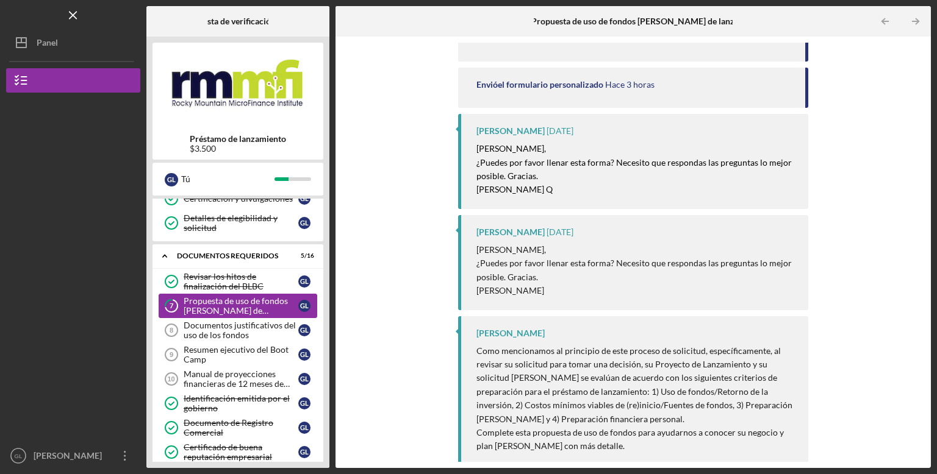
scroll to position [171, 0]
